Goal: Find specific page/section: Find specific page/section

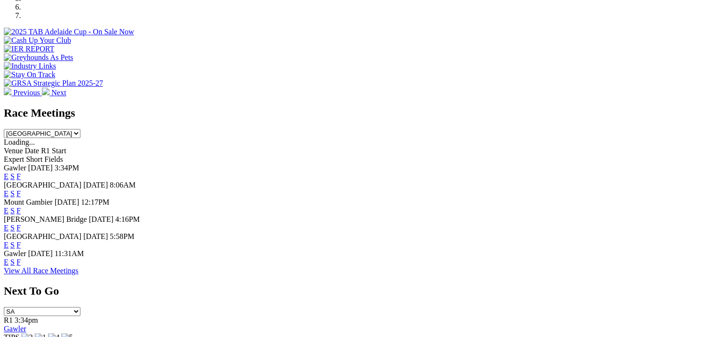
scroll to position [343, 0]
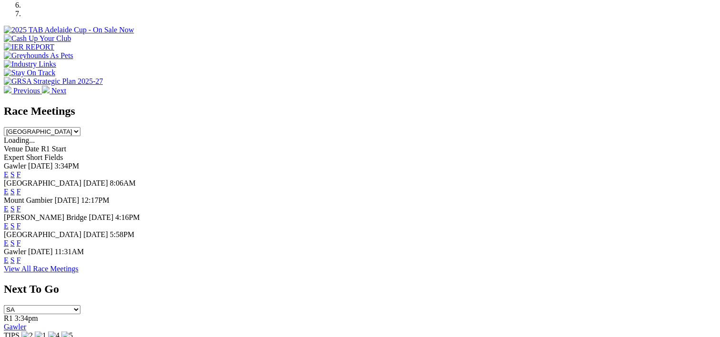
click at [21, 257] on link "F" at bounding box center [19, 260] width 4 height 8
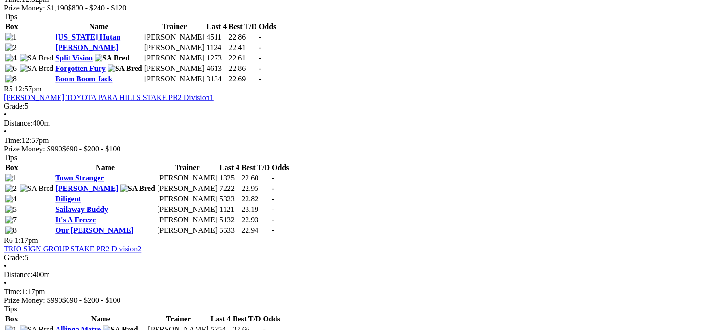
scroll to position [951, 0]
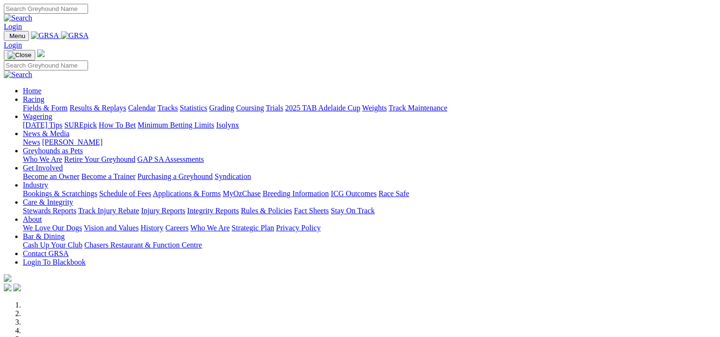
scroll to position [343, 0]
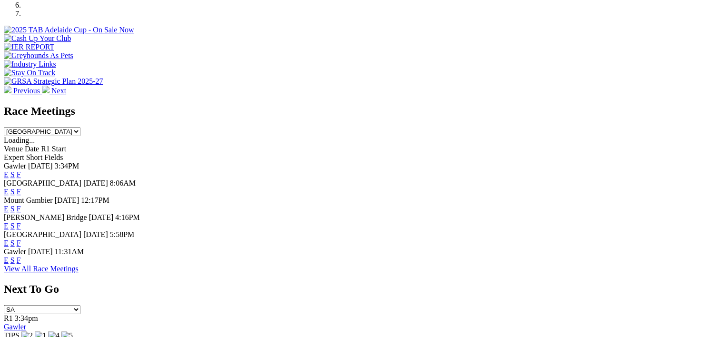
click at [21, 170] on link "F" at bounding box center [19, 174] width 4 height 8
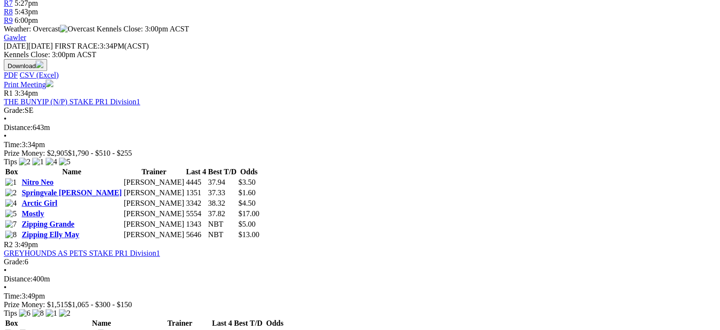
scroll to position [392, 0]
